Goal: Task Accomplishment & Management: Manage account settings

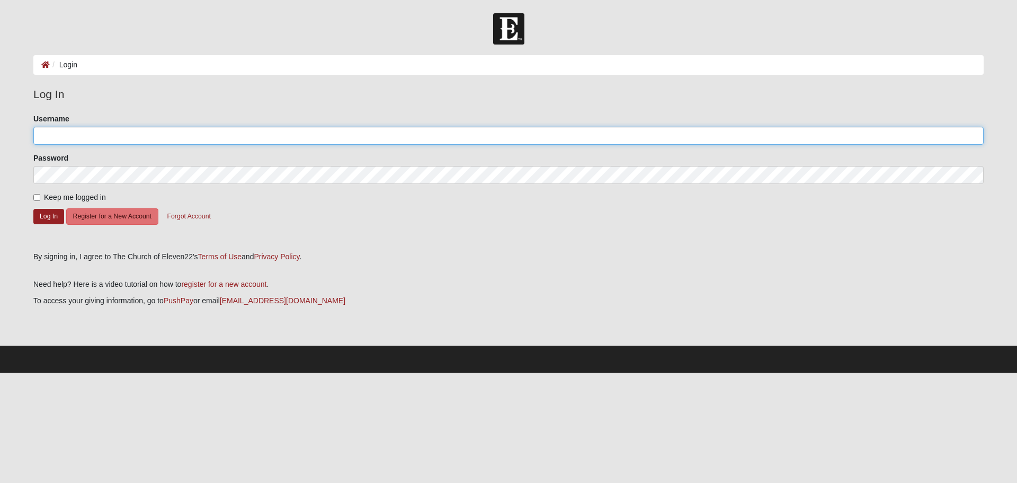
type input "brett.kirkland@c12group.com"
click at [37, 197] on input "Keep me logged in" at bounding box center [36, 197] width 7 height 7
checkbox input "true"
click at [52, 216] on button "Log In" at bounding box center [48, 216] width 31 height 15
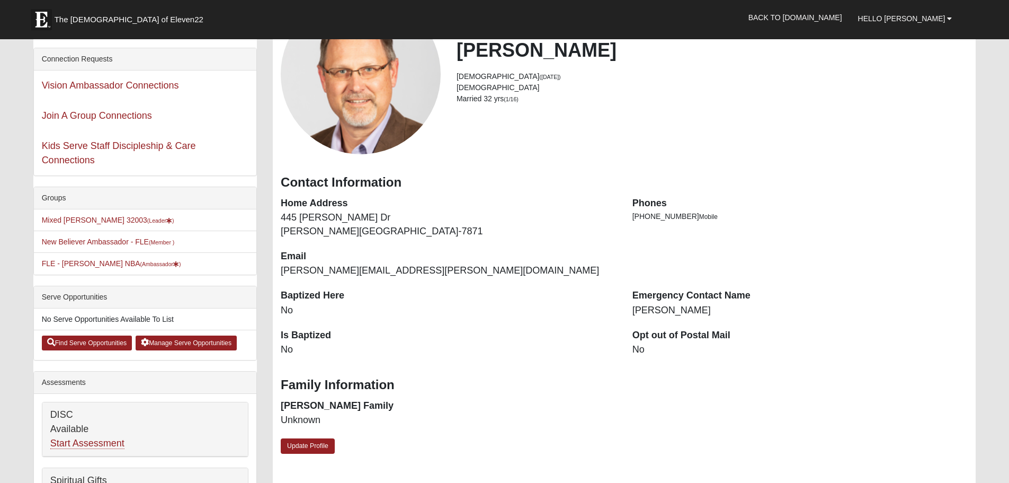
scroll to position [106, 0]
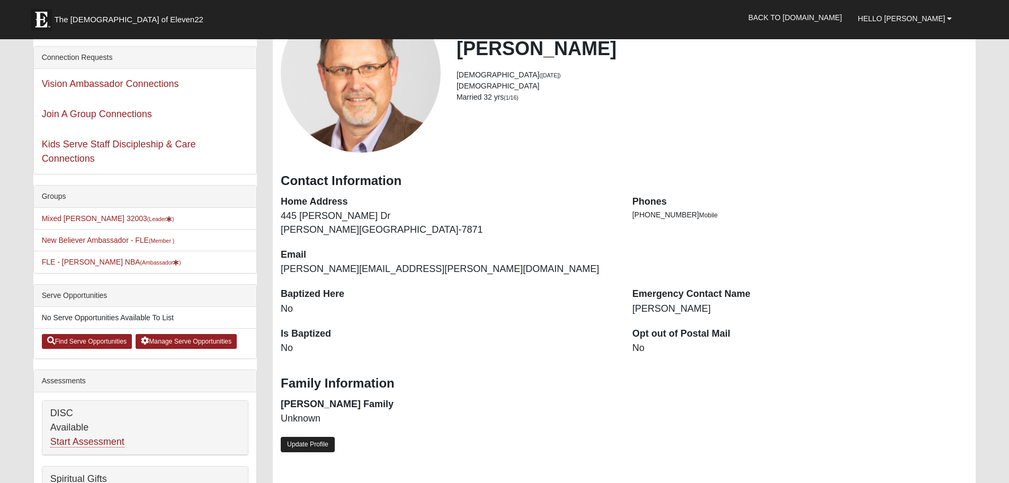
click at [298, 444] on link "Update Profile" at bounding box center [308, 444] width 54 height 15
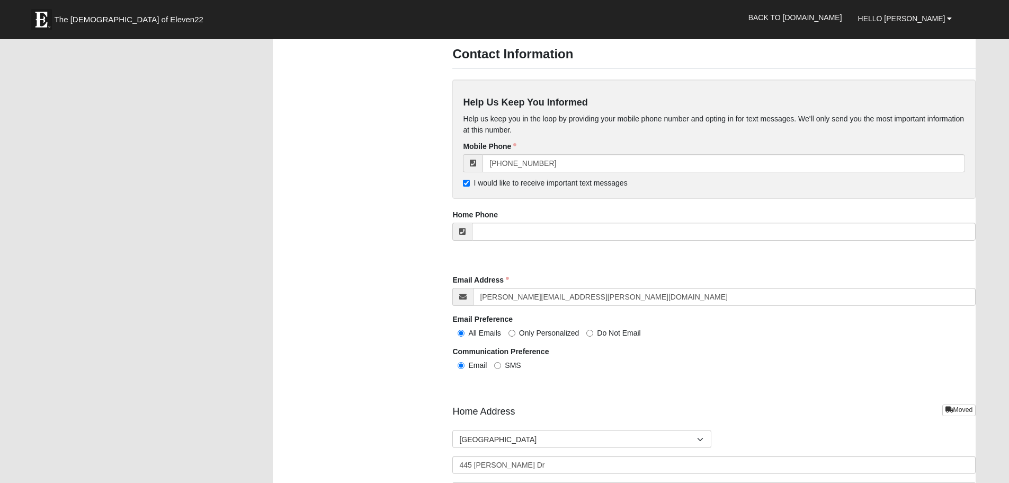
scroll to position [954, 0]
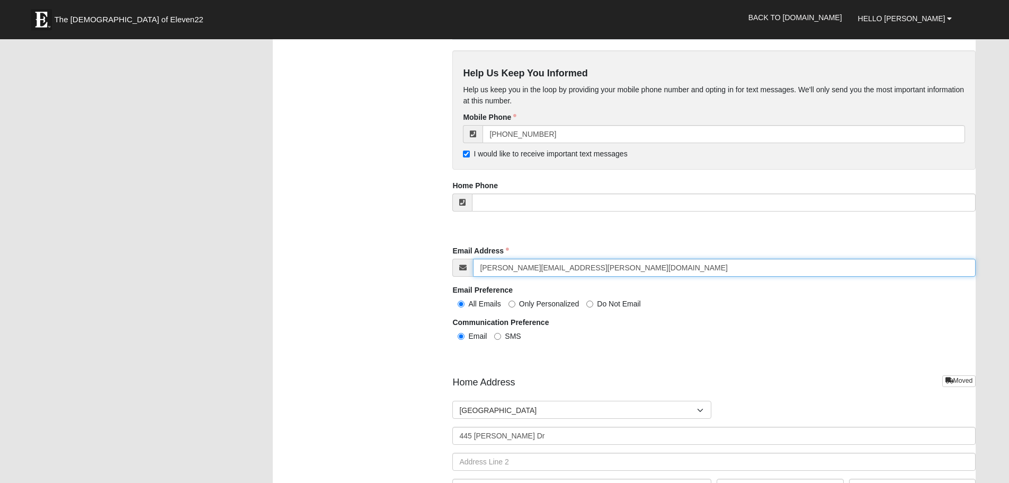
drag, startPoint x: 586, startPoint y: 266, endPoint x: 450, endPoint y: 268, distance: 135.6
drag, startPoint x: 490, startPoint y: 265, endPoint x: 480, endPoint y: 266, distance: 10.1
click at [480, 266] on input "Email Address" at bounding box center [724, 268] width 503 height 18
type input "[PERSON_NAME][EMAIL_ADDRESS][DOMAIN_NAME]"
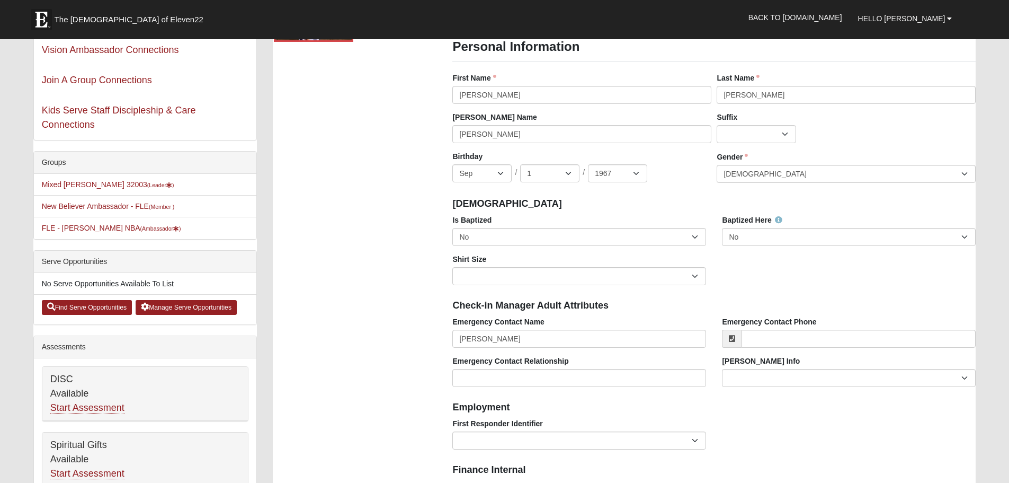
scroll to position [106, 0]
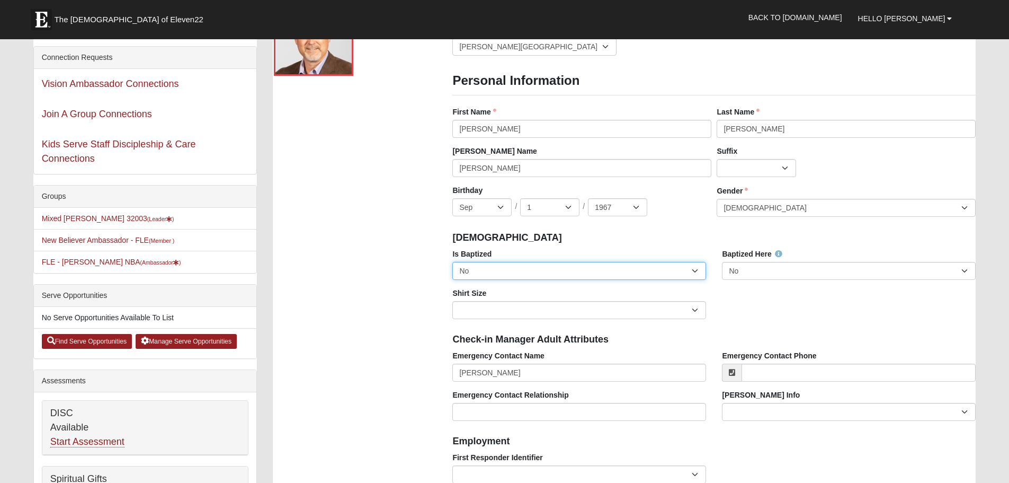
click at [697, 270] on select "No Yes" at bounding box center [579, 271] width 254 height 18
select select "True"
click at [452, 262] on select "No Yes" at bounding box center [579, 271] width 254 height 18
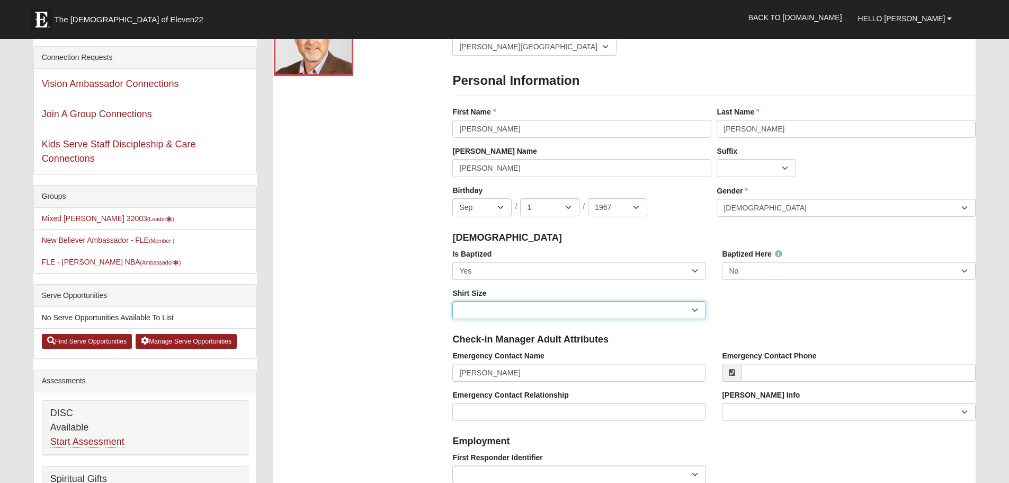
click at [698, 307] on select "Adult Small Adult Medium Adult Large Adult XL Adult XXL Adult 3XL Adult 4XL You…" at bounding box center [579, 310] width 254 height 18
select select "Adult Large"
click at [452, 301] on select "Adult Small Adult Medium Adult Large Adult XL Adult XXL Adult 3XL Adult 4XL You…" at bounding box center [579, 310] width 254 height 18
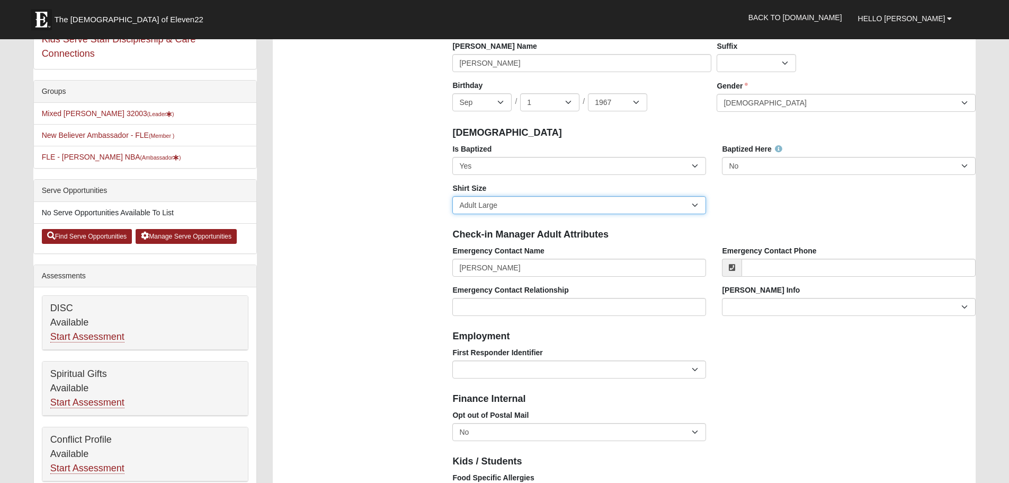
scroll to position [212, 0]
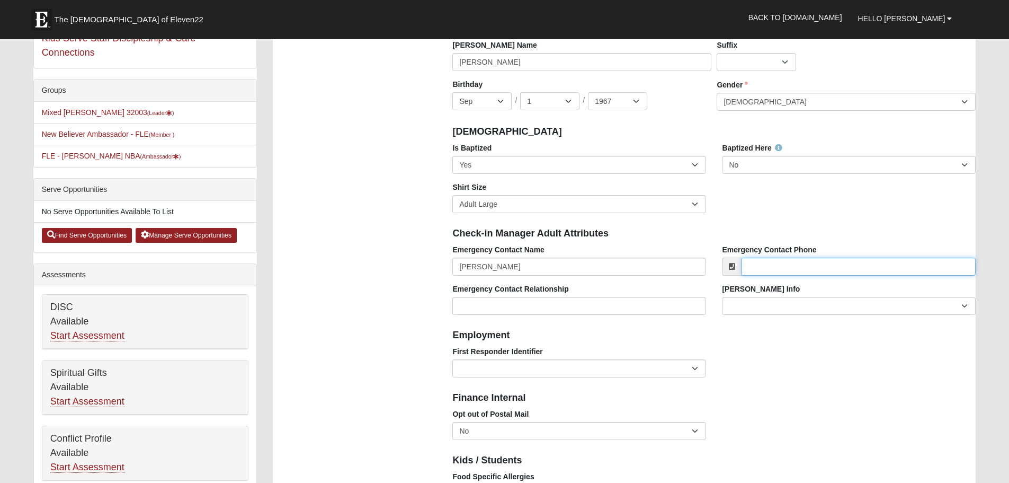
click at [812, 266] on input "Emergency Contact Phone" at bounding box center [859, 266] width 234 height 18
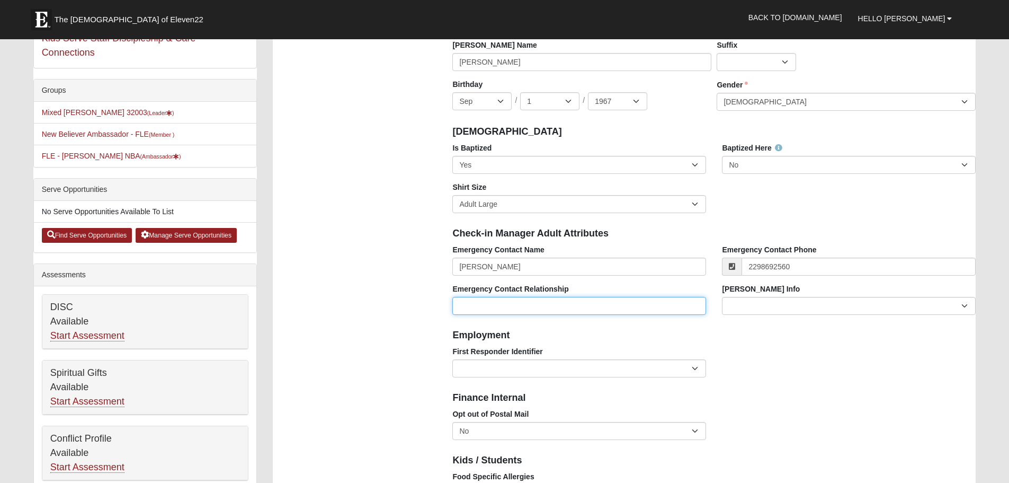
type input "[PHONE_NUMBER]"
click at [589, 301] on input "Emergency Contact Relationship" at bounding box center [579, 306] width 254 height 18
type input "Spouse"
click at [696, 365] on select "EMT | Paramedic | Medical Firefighter | Fire Department Police Officer | Sherif…" at bounding box center [579, 368] width 254 height 18
click at [697, 365] on select "EMT | Paramedic | Medical Firefighter | Fire Department Police Officer | Sherif…" at bounding box center [579, 368] width 254 height 18
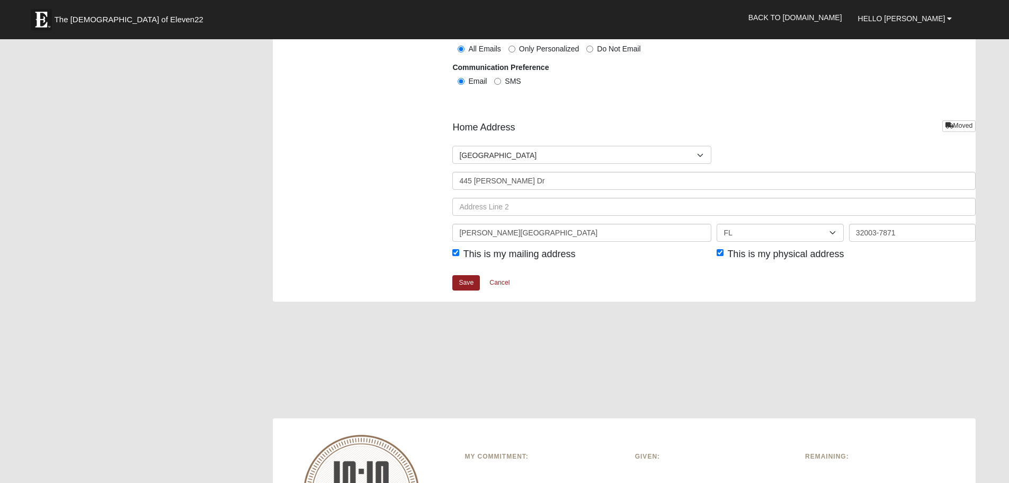
scroll to position [1218, 0]
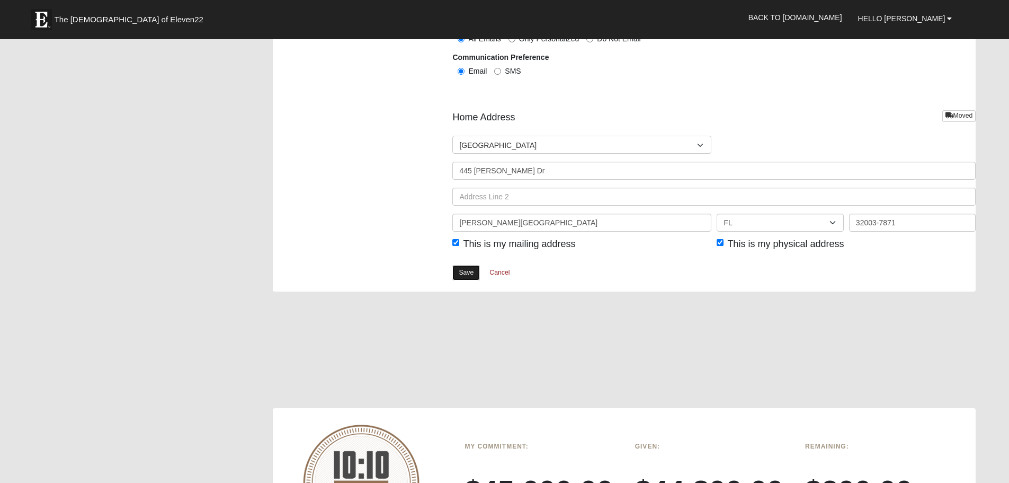
click at [456, 270] on link "Save" at bounding box center [466, 272] width 28 height 15
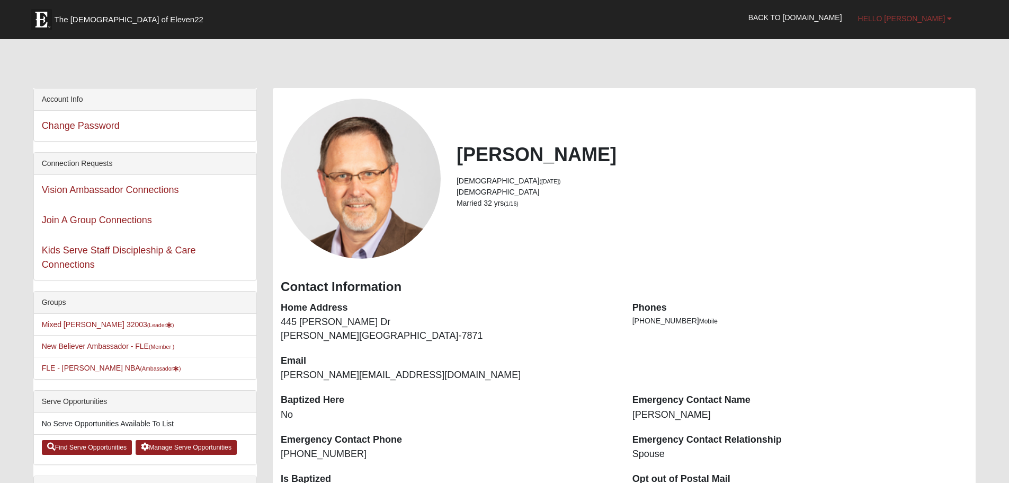
click at [947, 14] on link "Hello [PERSON_NAME]" at bounding box center [905, 18] width 110 height 26
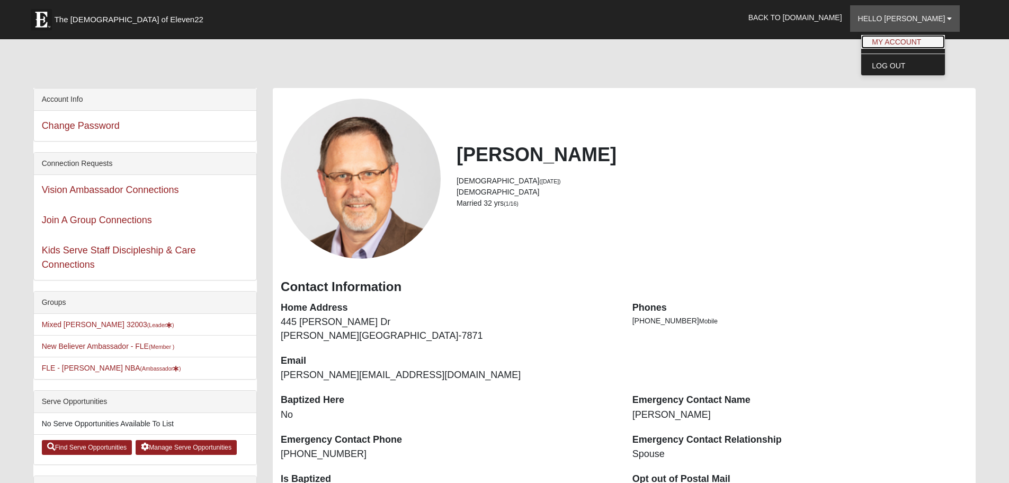
click at [922, 41] on link "My Account" at bounding box center [903, 42] width 84 height 14
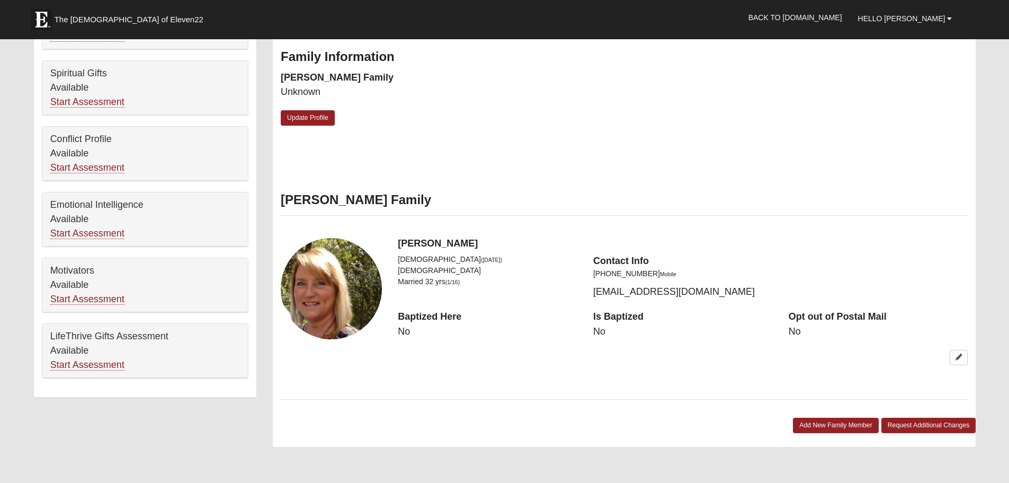
scroll to position [530, 0]
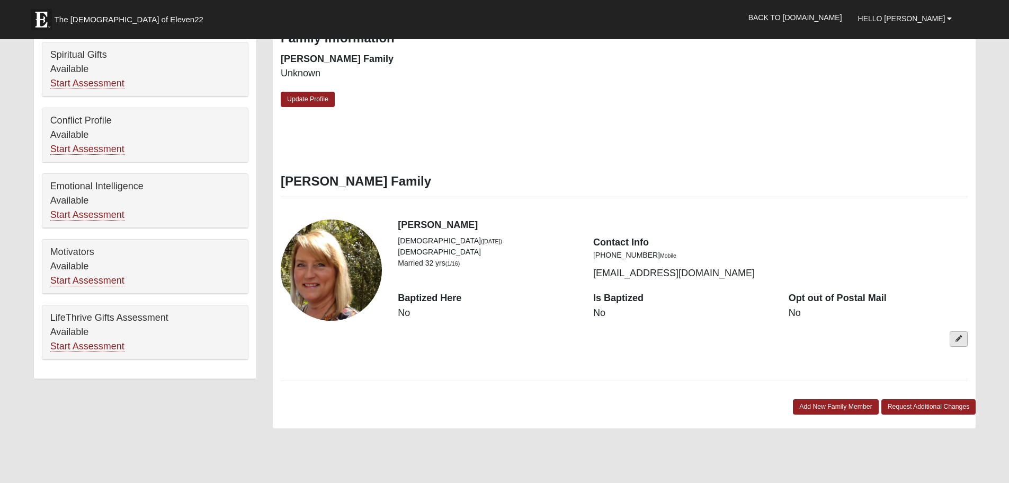
click at [960, 336] on icon at bounding box center [959, 338] width 6 height 6
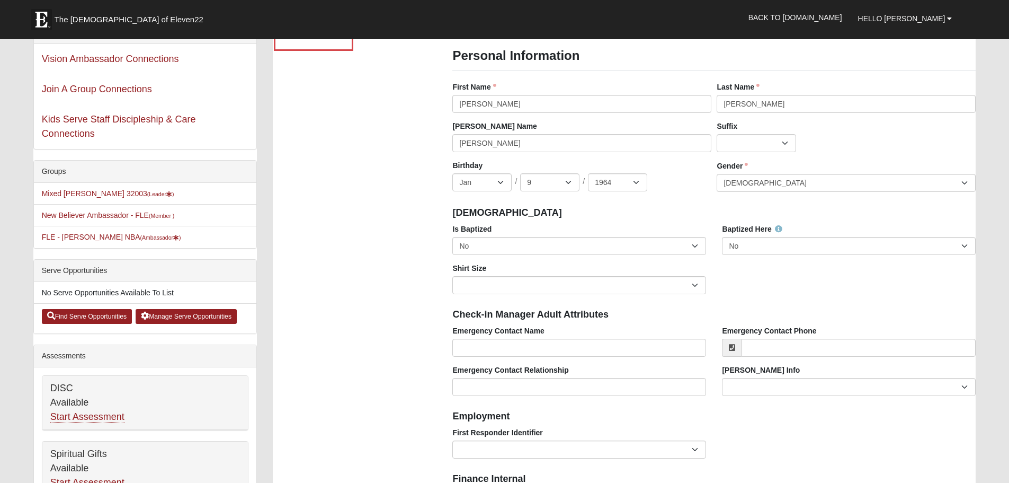
scroll to position [159, 0]
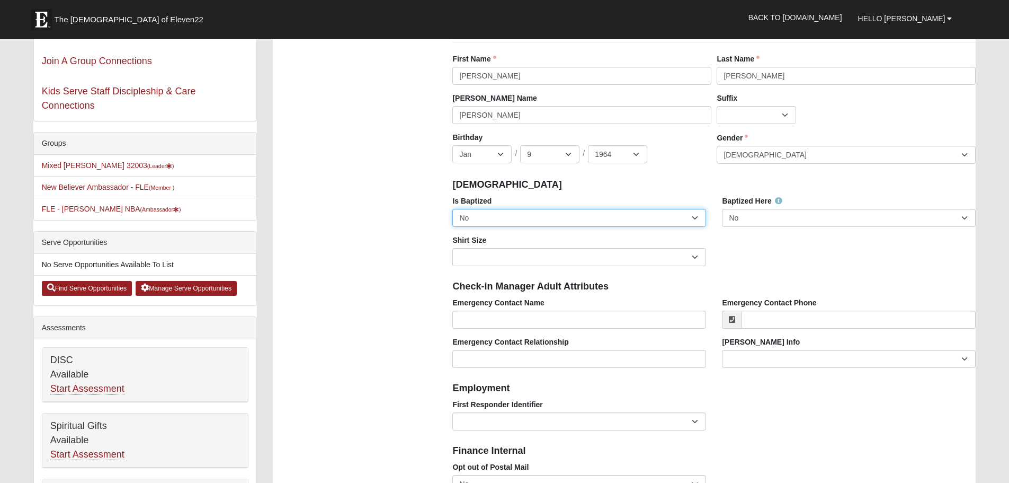
click at [697, 213] on select "No Yes" at bounding box center [579, 218] width 254 height 18
select select "True"
click at [452, 209] on select "No Yes" at bounding box center [579, 218] width 254 height 18
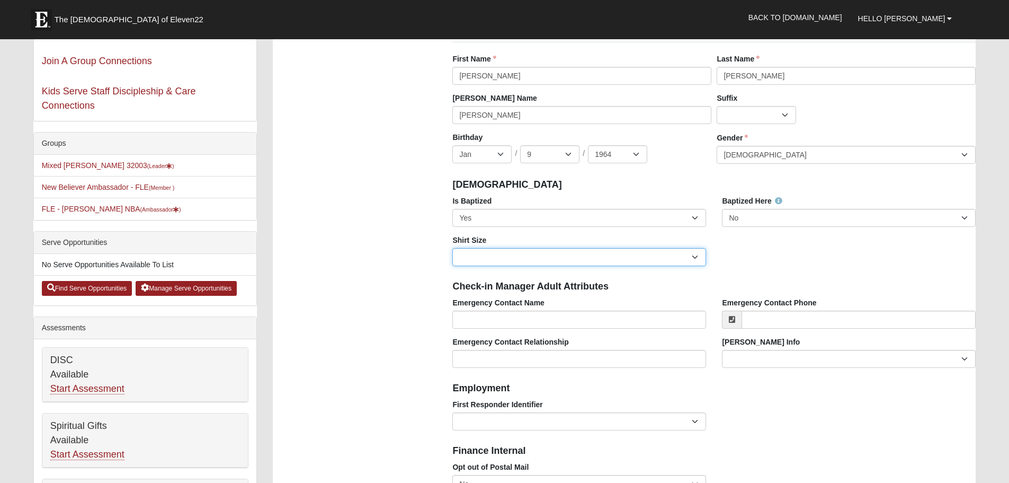
click at [696, 257] on select "Adult Small Adult Medium Adult Large Adult XL Adult XXL Adult 3XL Adult 4XL You…" at bounding box center [579, 257] width 254 height 18
select select "Adult Medium"
click at [452, 248] on select "Adult Small Adult Medium Adult Large Adult XL Adult XXL Adult 3XL Adult 4XL You…" at bounding box center [579, 257] width 254 height 18
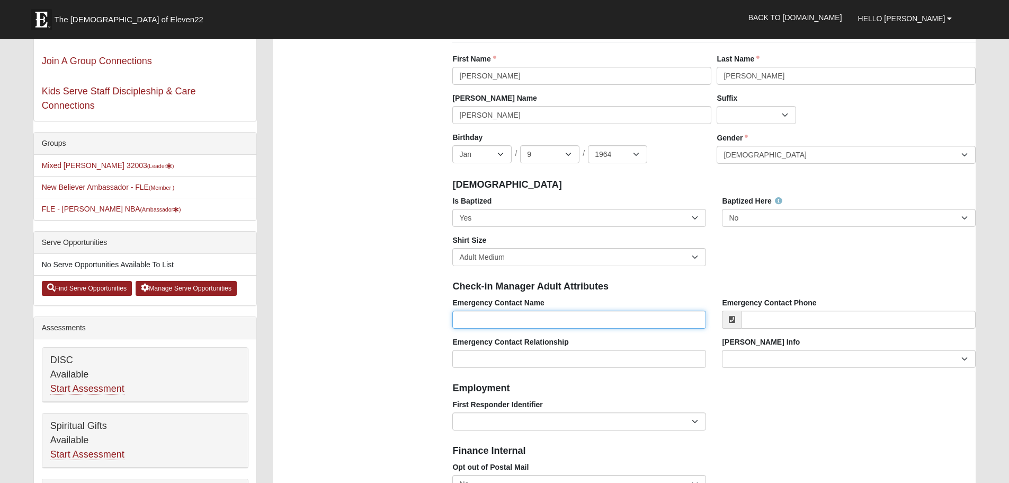
click at [585, 323] on input "Emergency Contact Name" at bounding box center [579, 319] width 254 height 18
type input "[PERSON_NAME]"
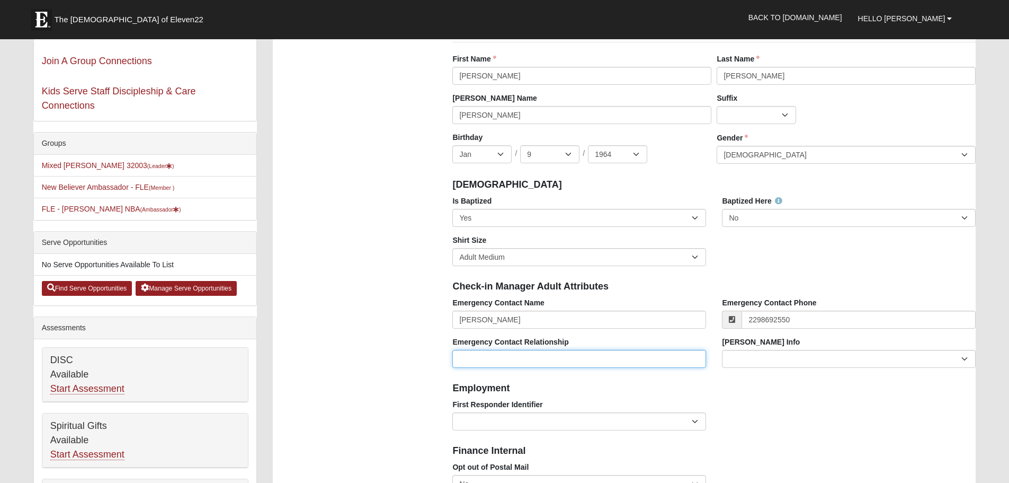
type input "[PHONE_NUMBER]"
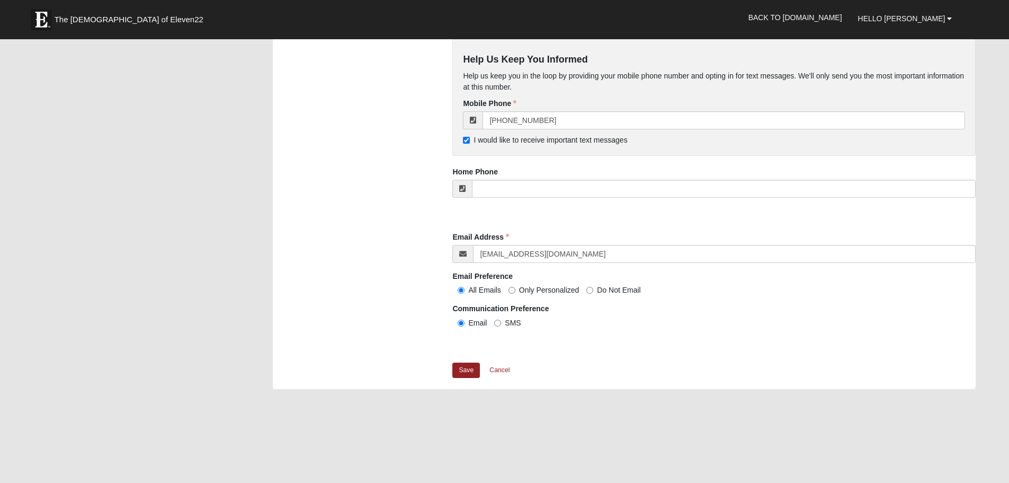
scroll to position [901, 0]
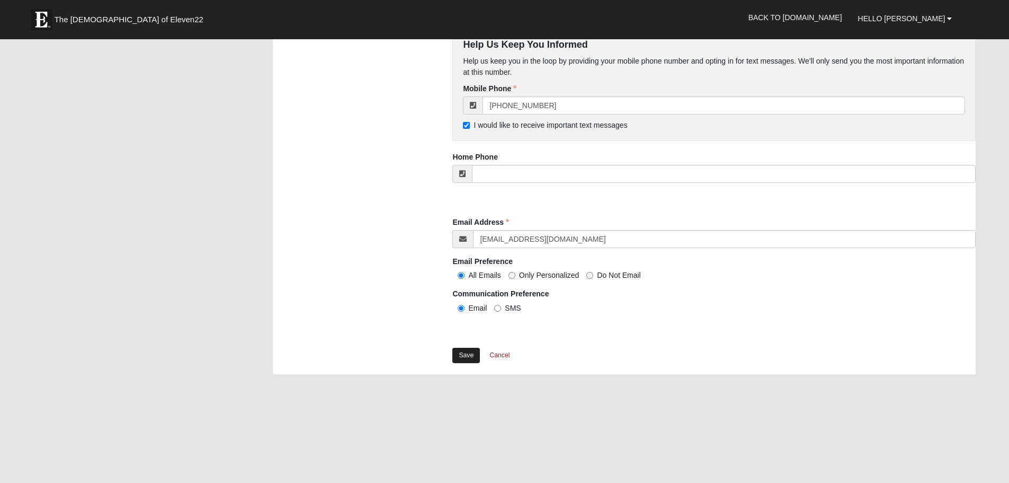
type input "Spouse"
click at [466, 352] on link "Save" at bounding box center [466, 355] width 28 height 15
